Goal: Check status: Check status

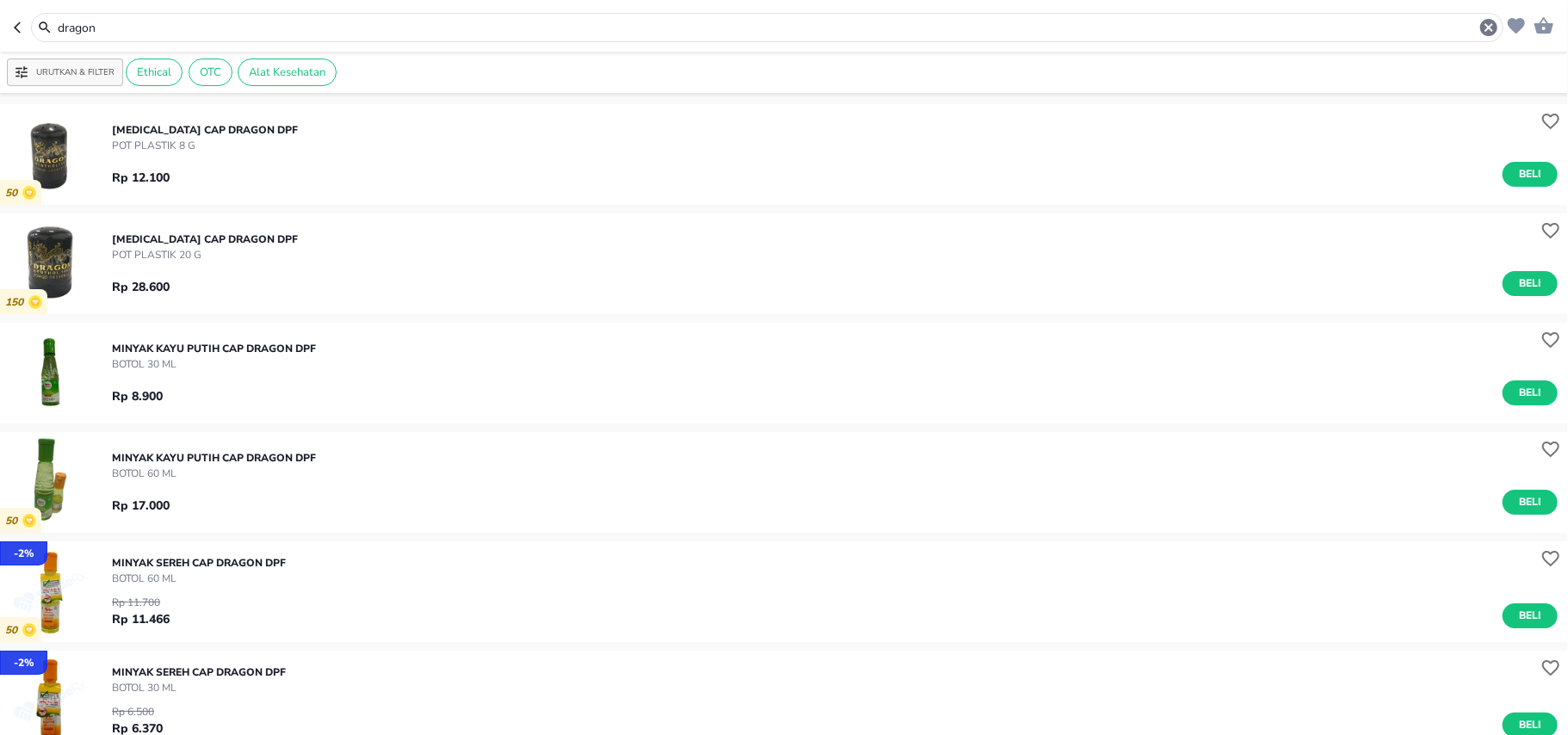
click at [24, 31] on icon "button" at bounding box center [20, 27] width 14 height 14
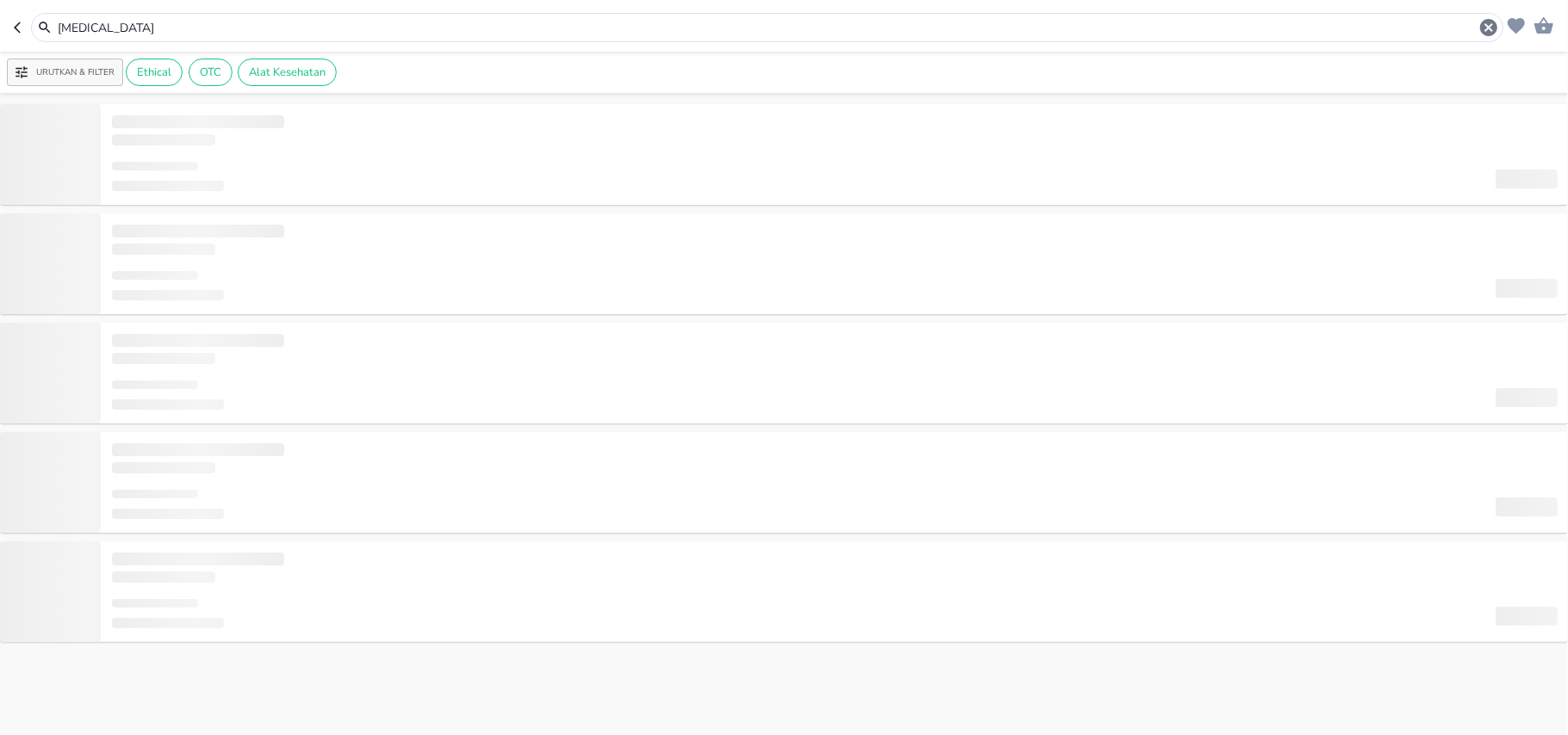
type input "[MEDICAL_DATA]"
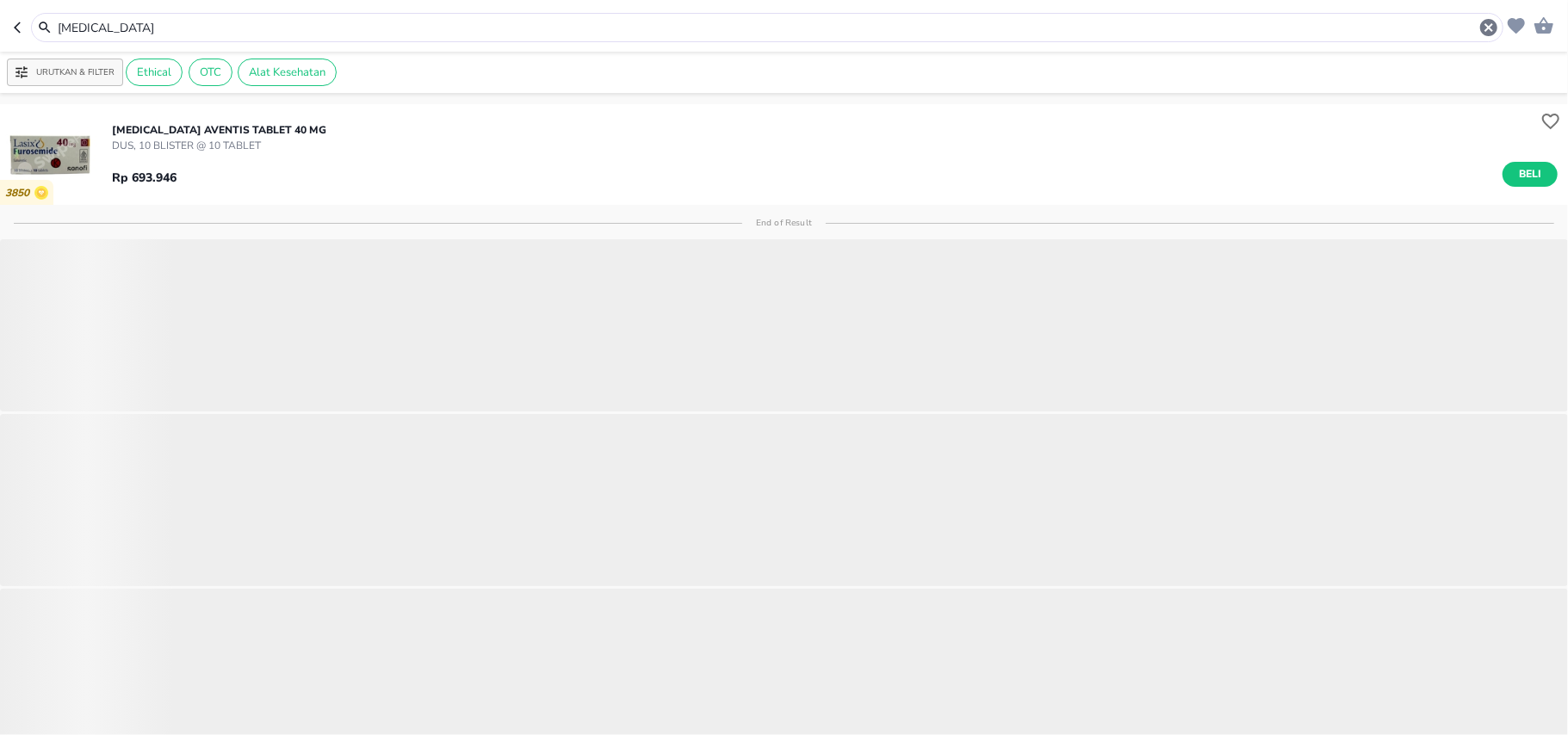
click at [22, 31] on icon "button" at bounding box center [20, 27] width 14 height 14
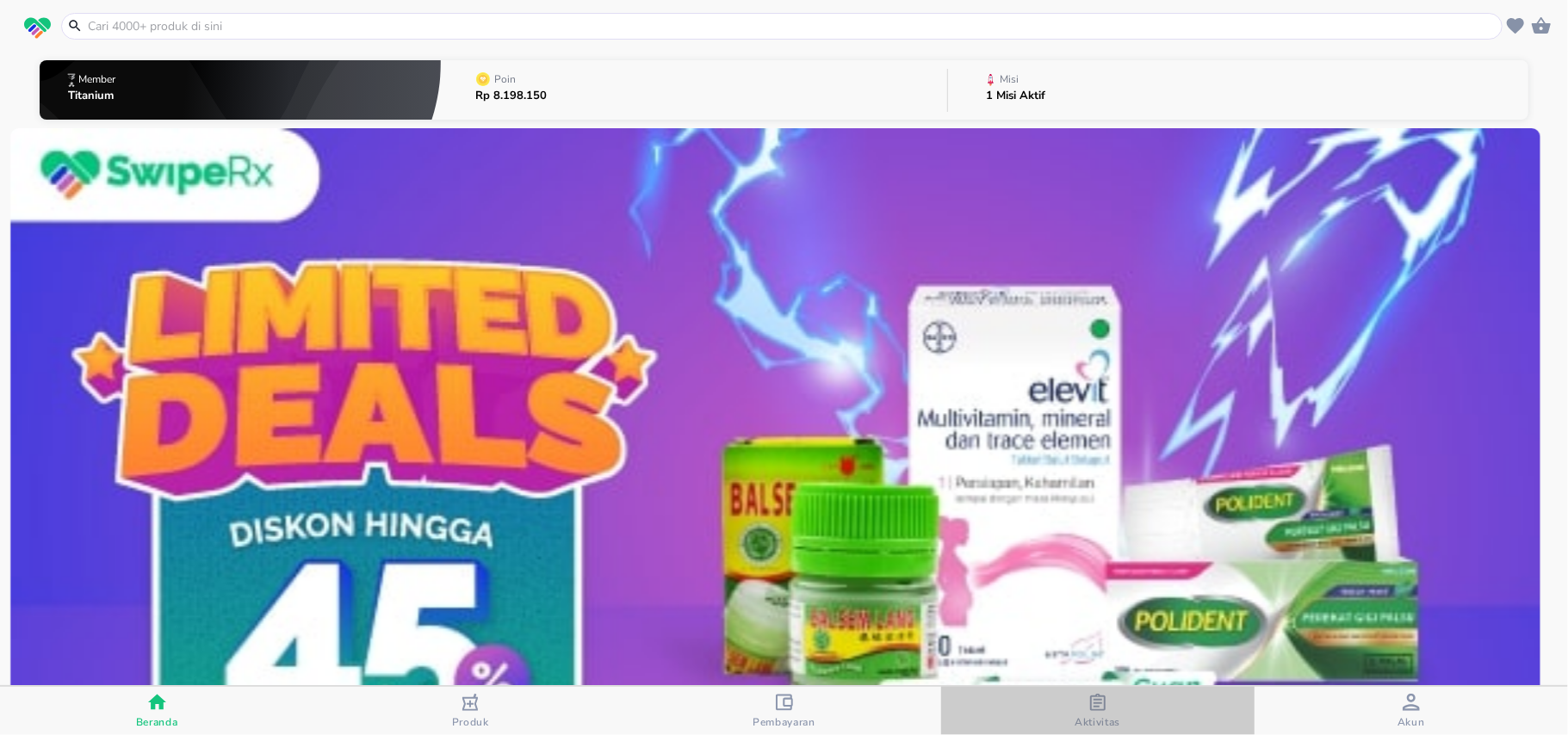
click at [1093, 710] on icon "button" at bounding box center [1098, 703] width 18 height 18
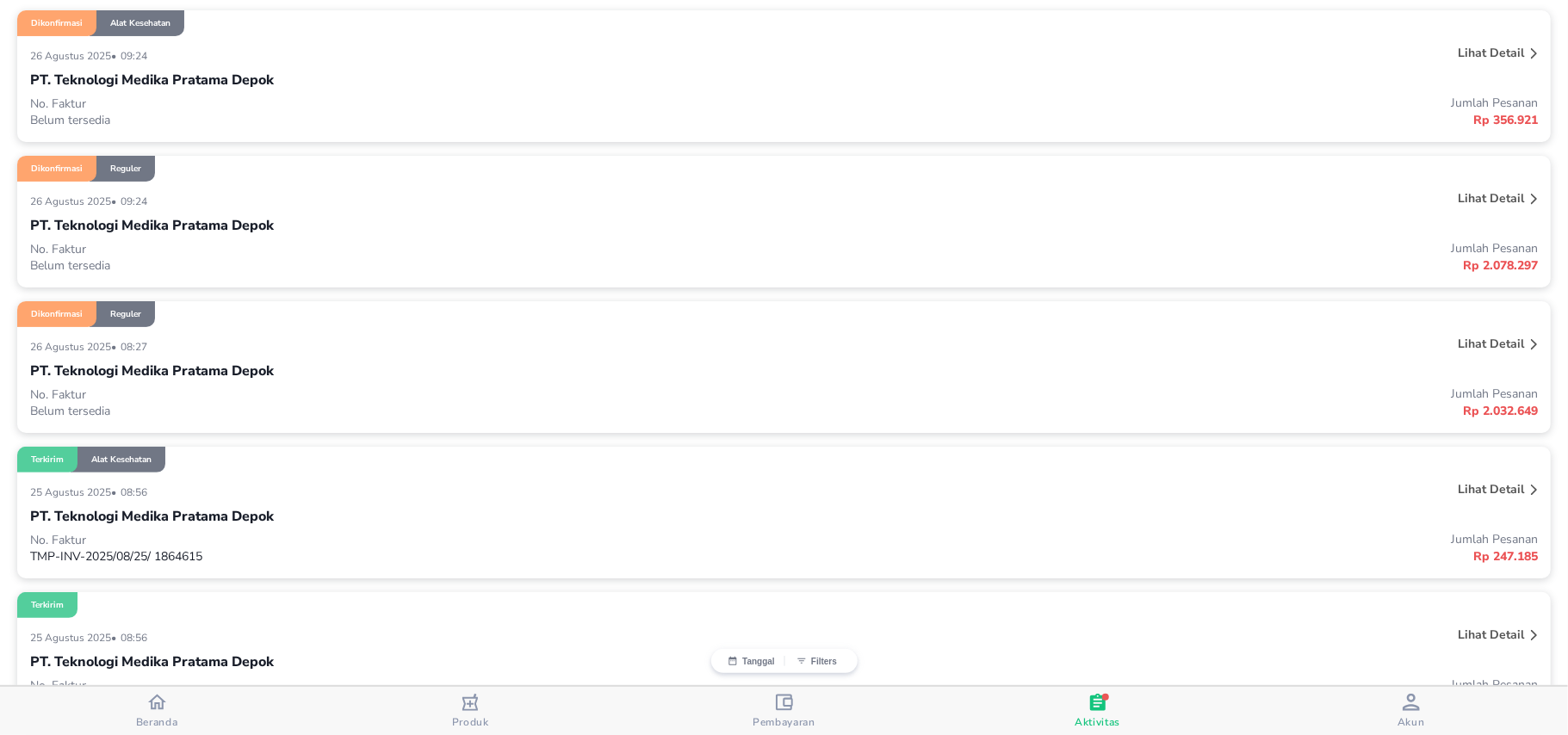
scroll to position [229, 0]
click at [208, 346] on div "26 Agustus 2025 • 08:27" at bounding box center [469, 344] width 879 height 20
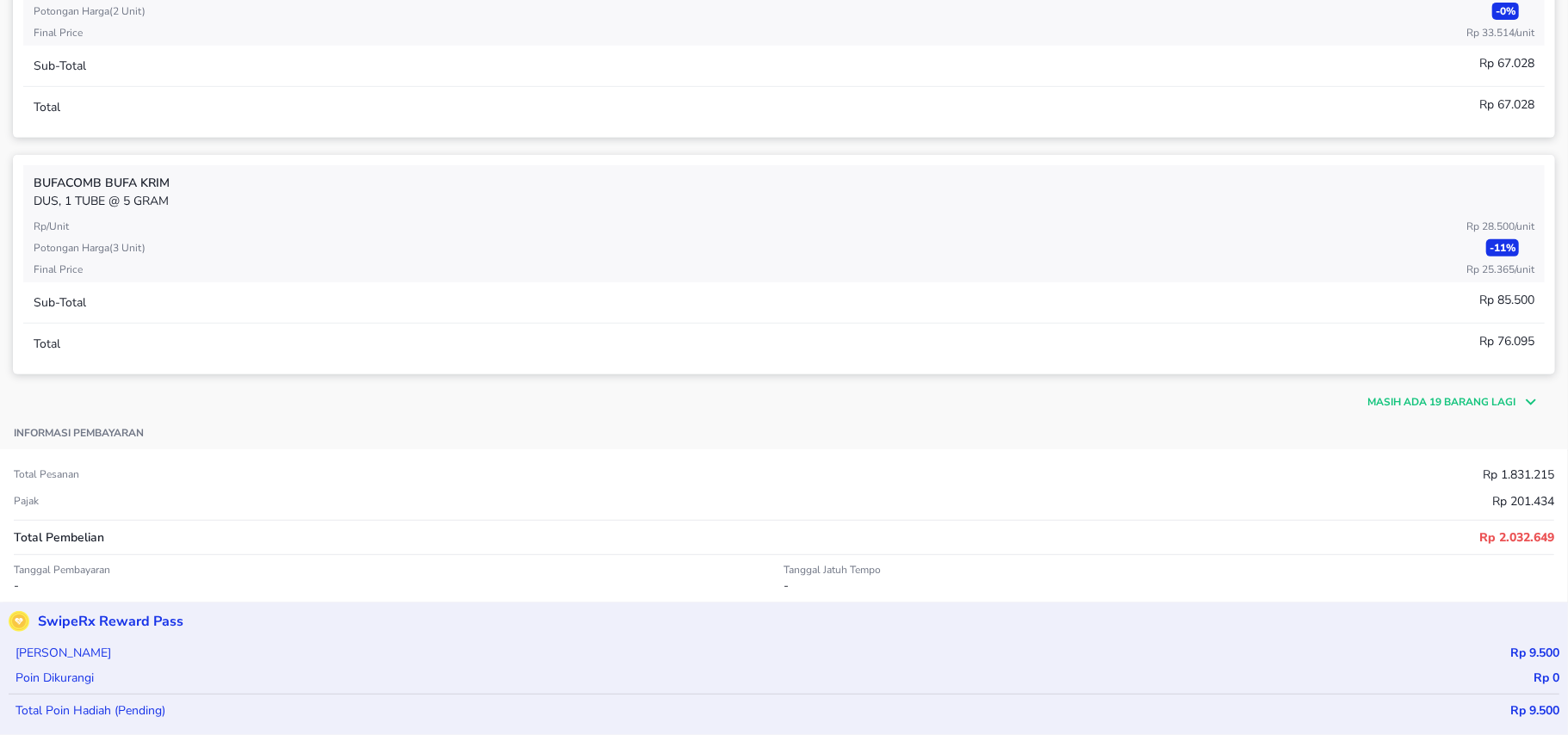
scroll to position [574, 0]
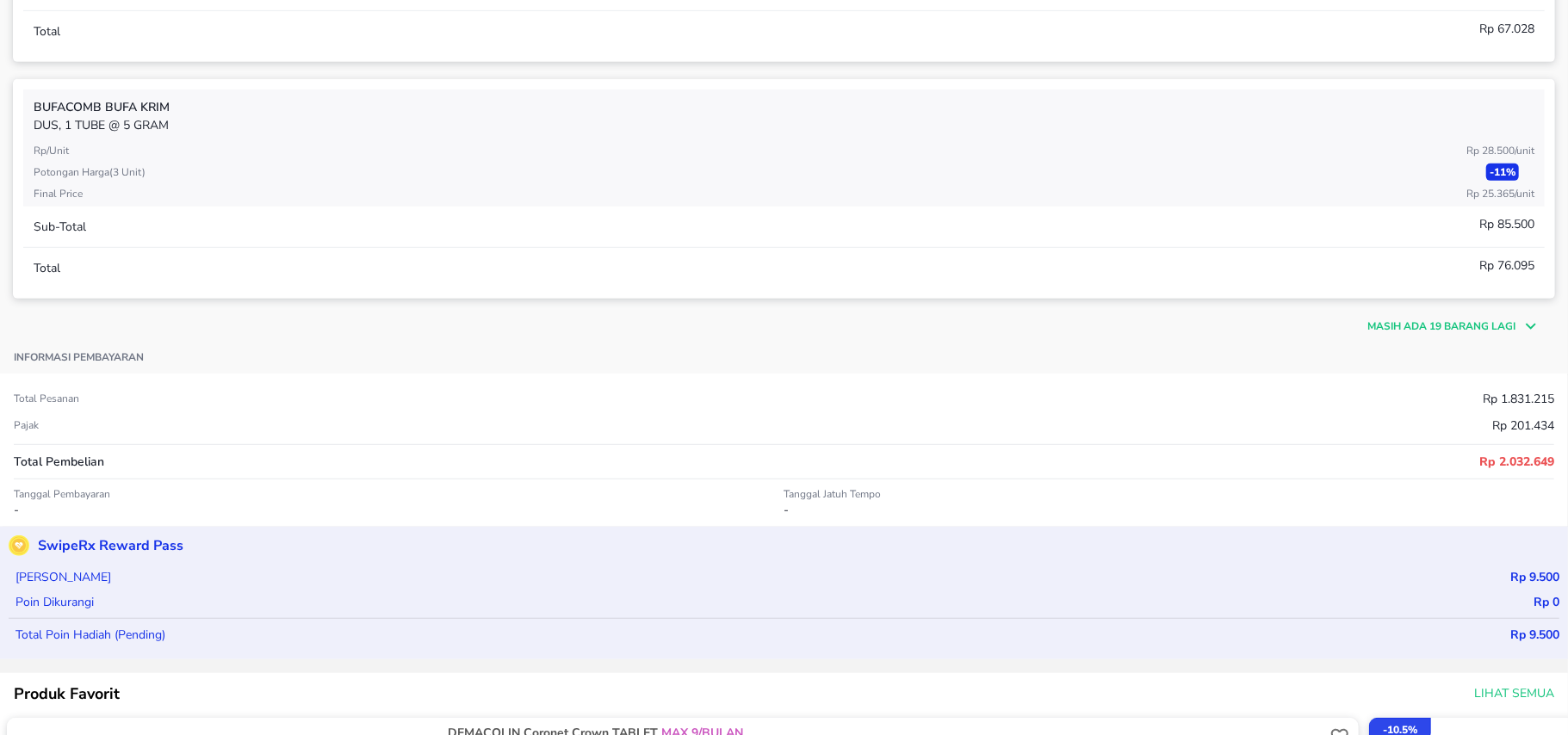
click at [1374, 329] on p "Masih ada 19 barang lagi" at bounding box center [1441, 326] width 148 height 16
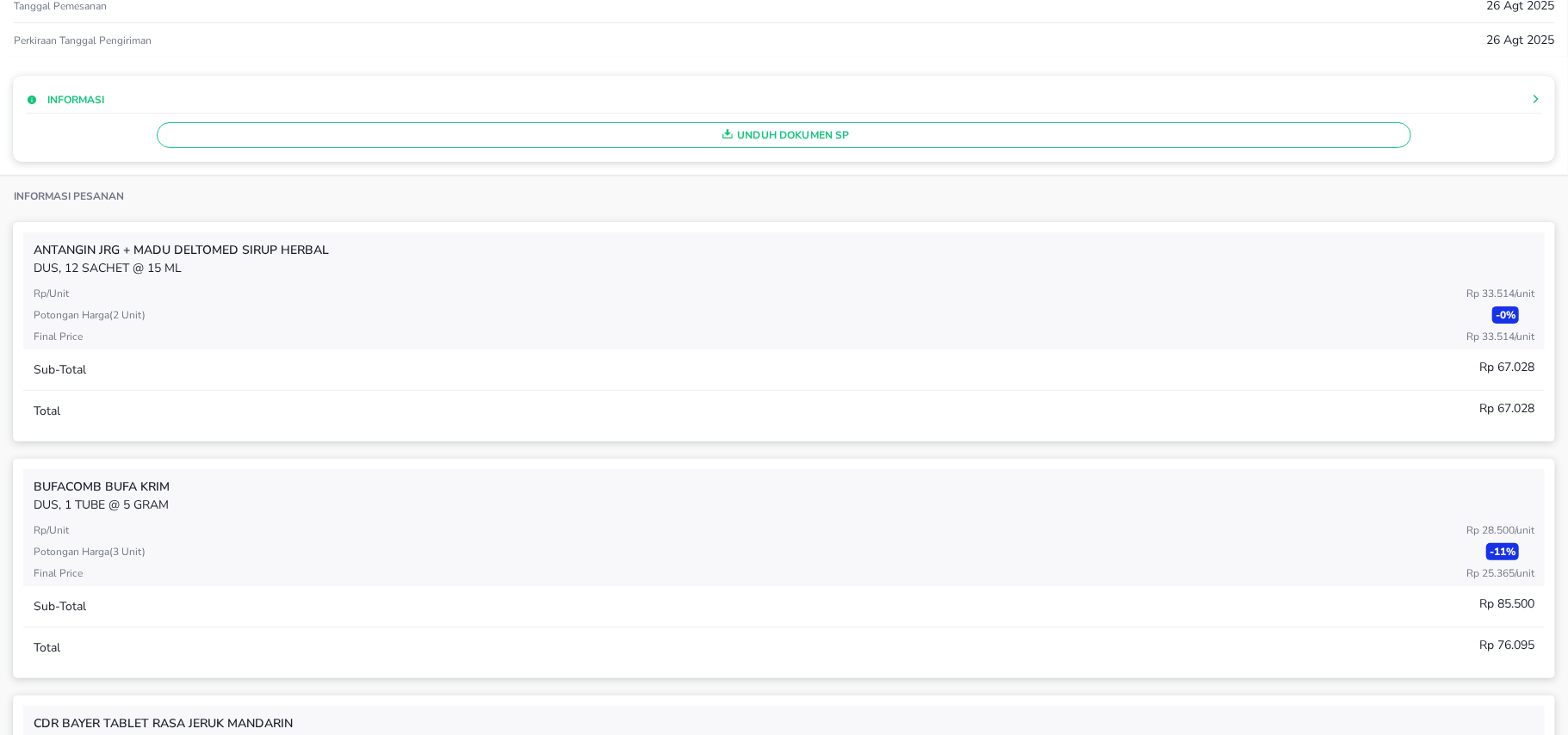
scroll to position [0, 0]
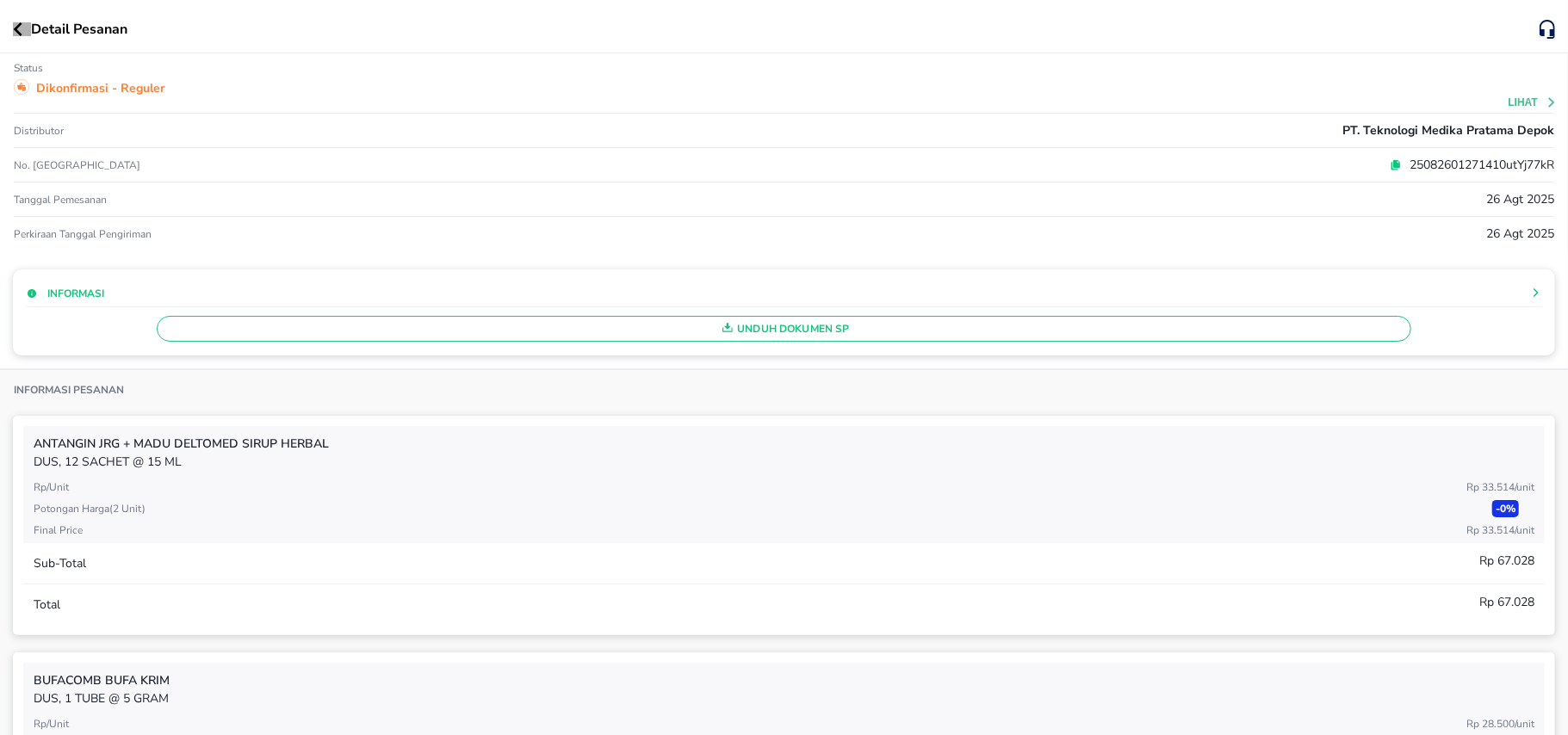
click at [15, 33] on icon "button" at bounding box center [18, 29] width 10 height 14
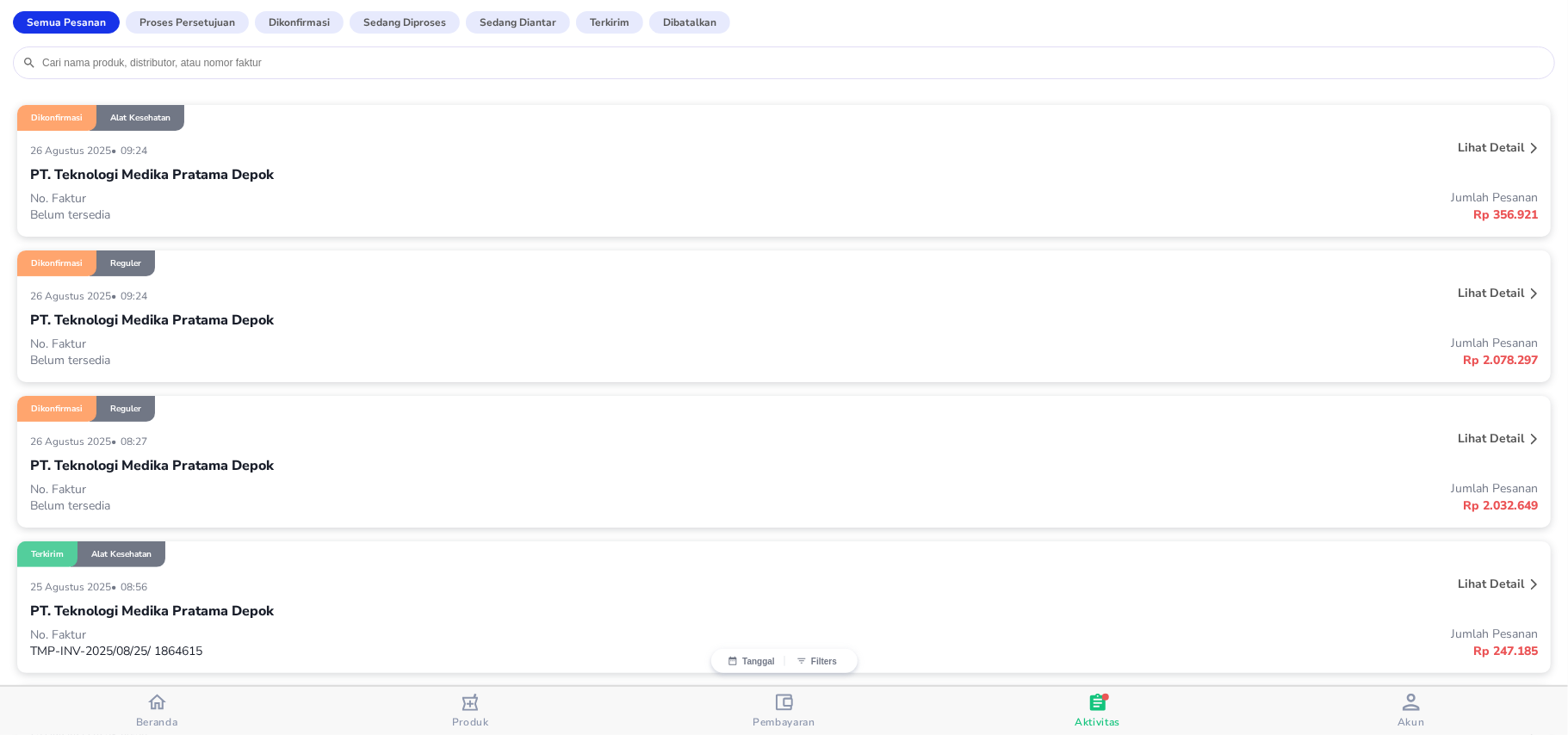
scroll to position [114, 0]
